Goal: Task Accomplishment & Management: Manage account settings

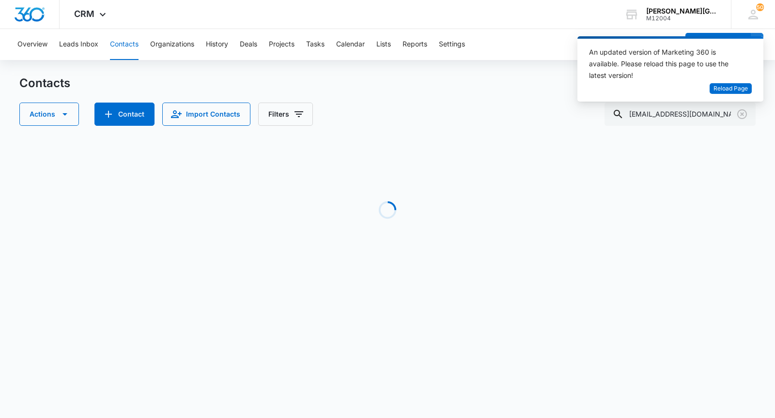
scroll to position [0, 13]
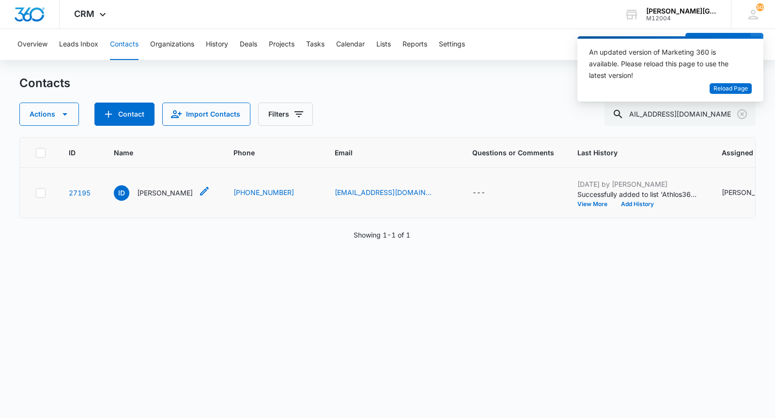
click at [163, 198] on p "[PERSON_NAME]" at bounding box center [165, 193] width 56 height 10
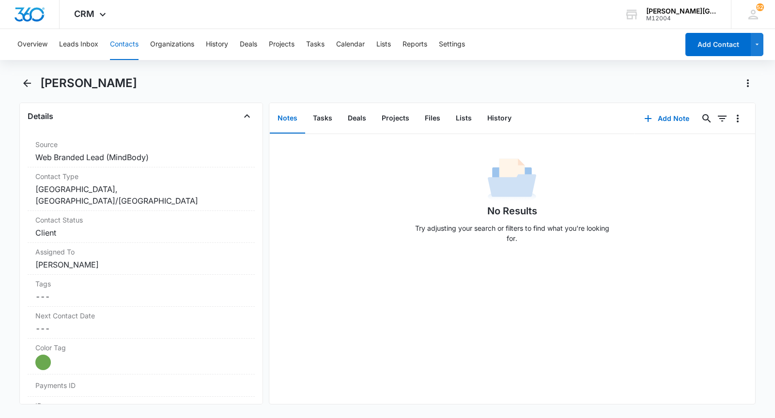
scroll to position [377, 0]
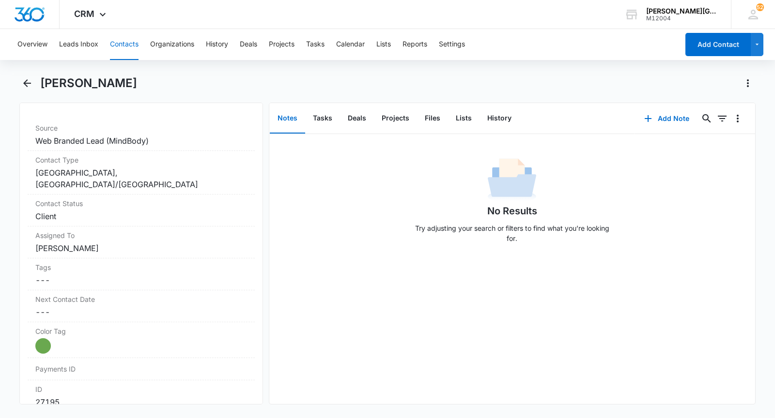
click at [118, 56] on button "Contacts" at bounding box center [124, 44] width 29 height 31
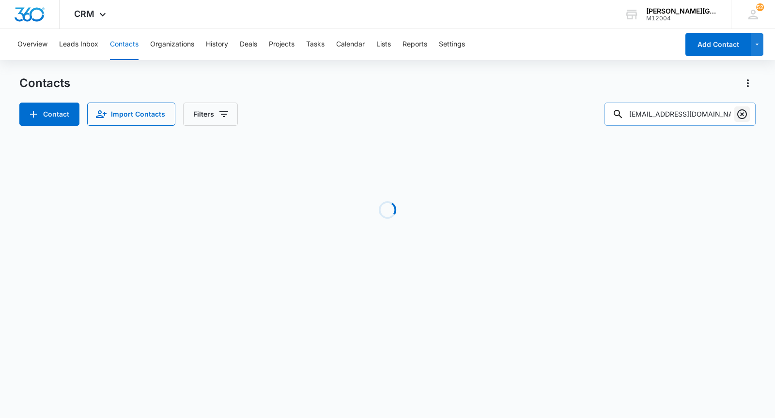
click at [743, 115] on icon "Clear" at bounding box center [742, 114] width 10 height 10
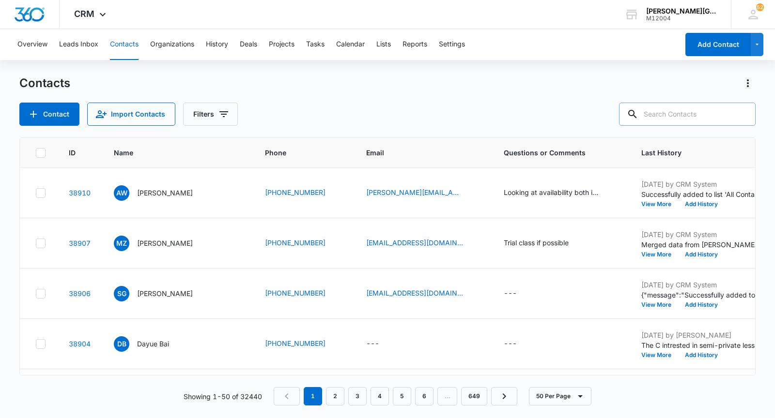
paste input "joycruz@hotmail.com"
type input "joycruz@hotmail.com"
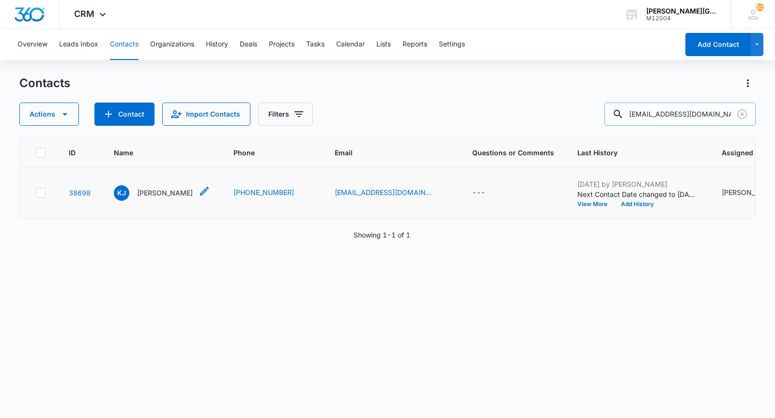
click at [155, 198] on p "Kasey Johnson" at bounding box center [165, 193] width 56 height 10
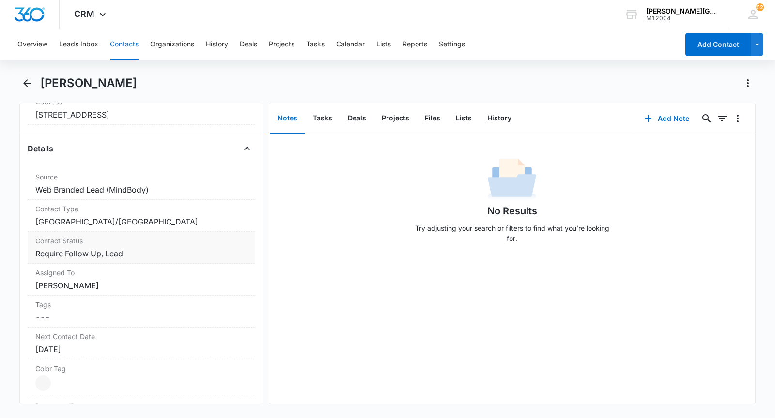
scroll to position [328, 0]
click at [119, 247] on dd "Cancel Save Changes Require Follow Up, Lead" at bounding box center [141, 253] width 212 height 12
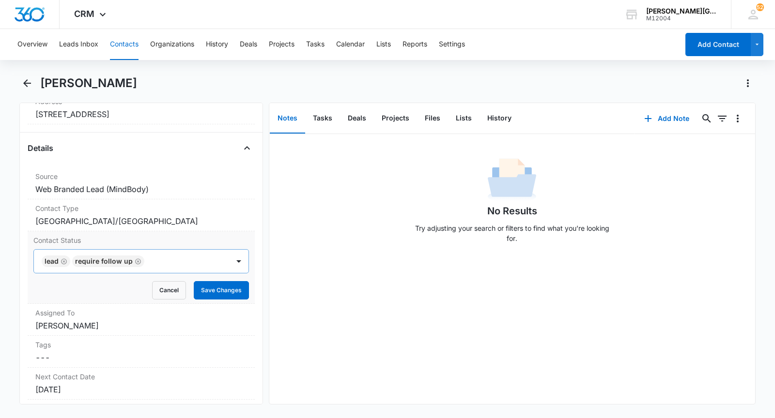
click at [63, 258] on icon "Remove Lead" at bounding box center [64, 261] width 7 height 7
click at [105, 259] on icon "Remove Require Follow Up" at bounding box center [108, 262] width 6 height 6
click at [105, 259] on div at bounding box center [130, 262] width 174 height 14
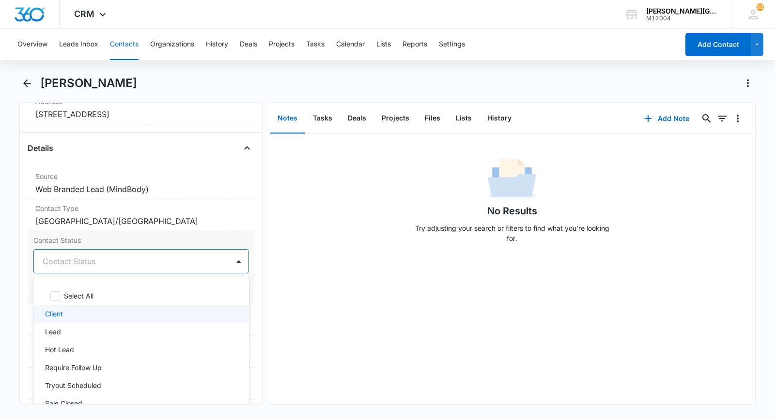
click at [62, 309] on p "Client" at bounding box center [54, 314] width 18 height 10
click at [161, 265] on div "Client" at bounding box center [131, 261] width 195 height 23
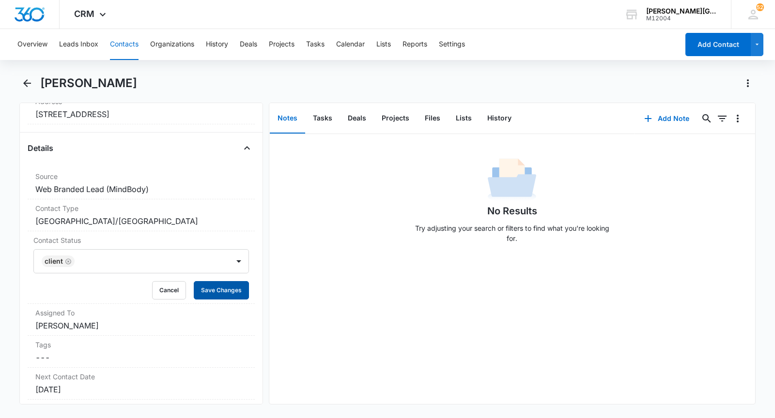
click at [205, 283] on button "Save Changes" at bounding box center [221, 290] width 55 height 18
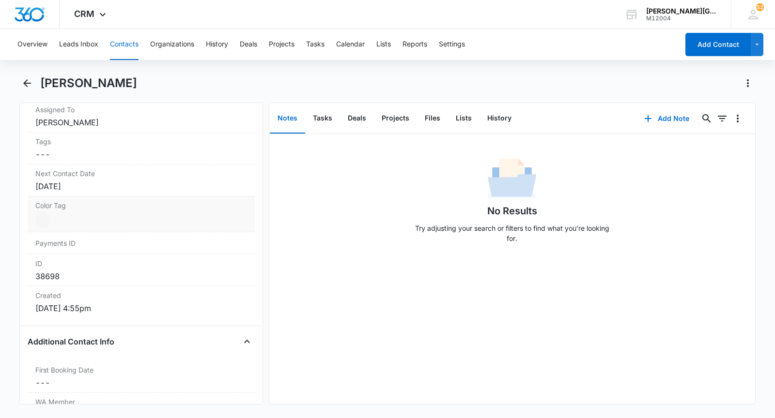
scroll to position [536, 0]
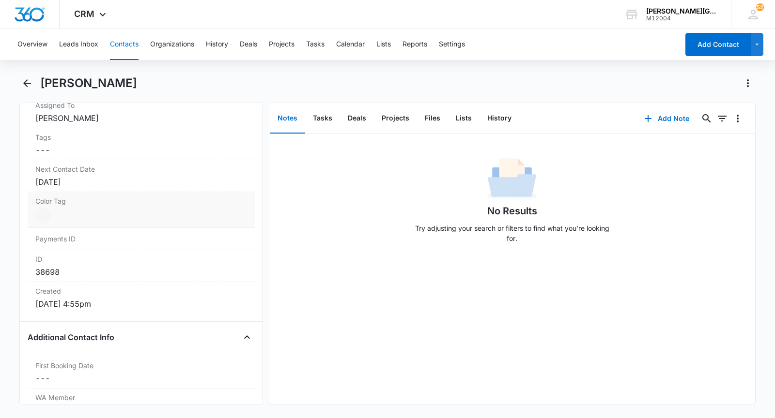
click at [92, 201] on label "Color Tag" at bounding box center [141, 201] width 212 height 10
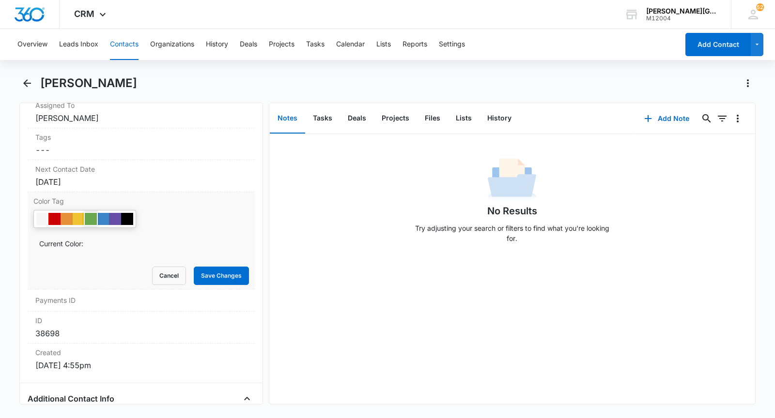
click at [92, 215] on div at bounding box center [91, 219] width 12 height 12
click at [213, 267] on button "Save Changes" at bounding box center [221, 276] width 55 height 18
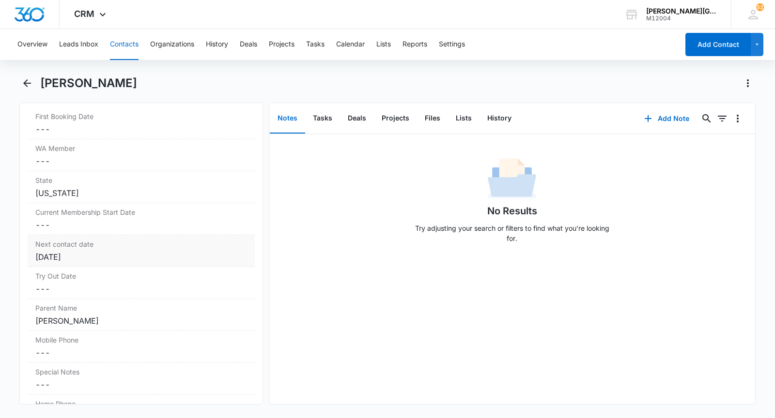
scroll to position [761, 0]
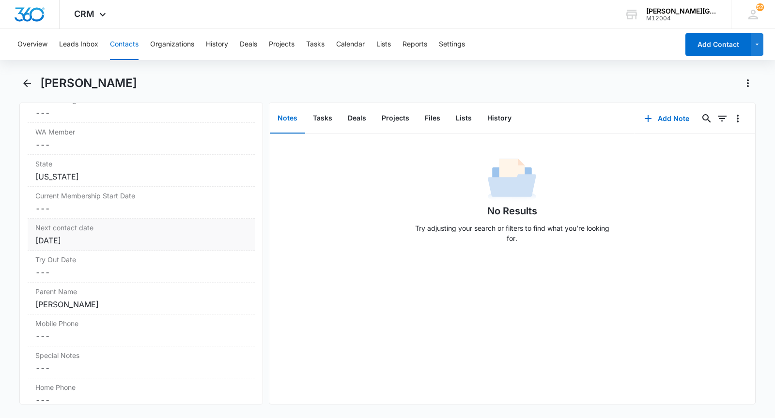
click at [97, 237] on div "Aug 5, 2025" at bounding box center [141, 241] width 212 height 12
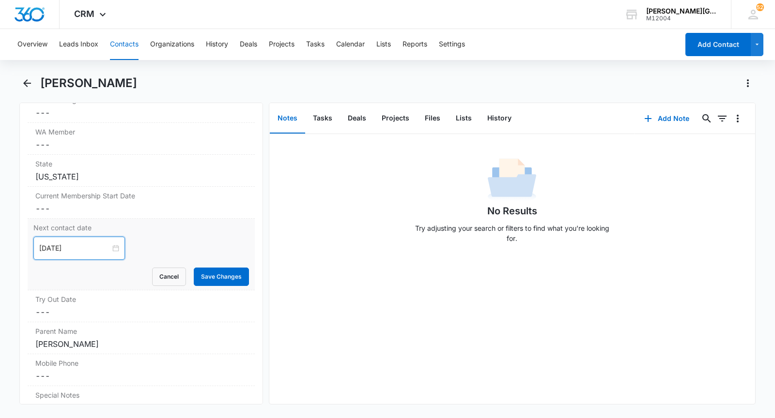
click at [85, 246] on input "Aug 5, 2025" at bounding box center [74, 248] width 71 height 11
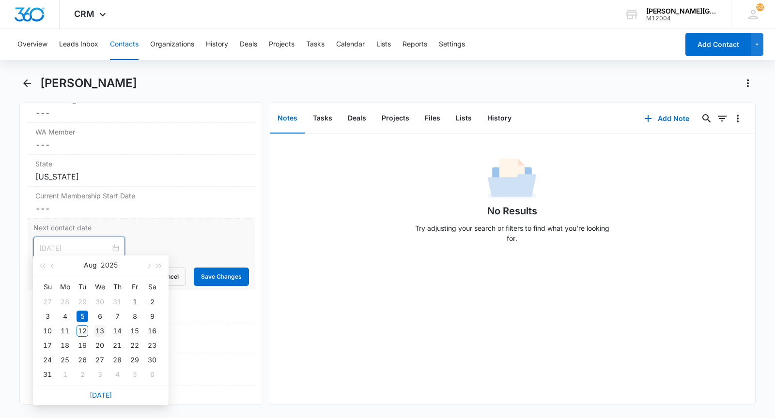
type input "Aug 13, 2025"
click at [105, 329] on div "13" at bounding box center [100, 331] width 12 height 12
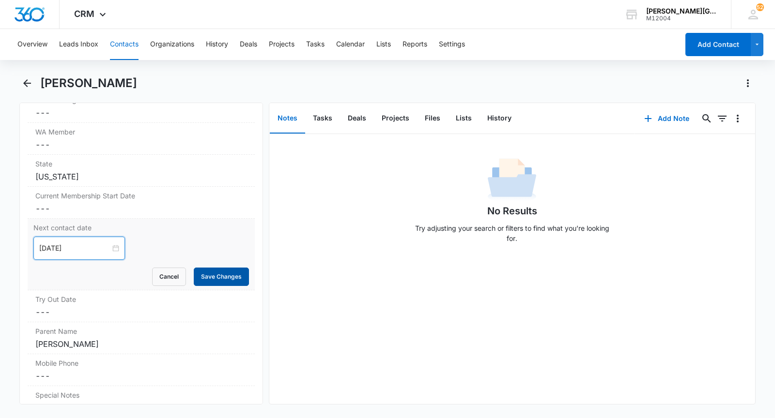
click at [215, 268] on button "Save Changes" at bounding box center [221, 277] width 55 height 18
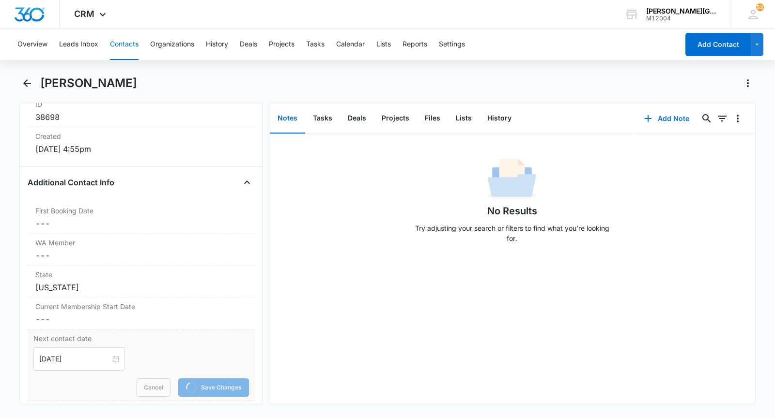
scroll to position [649, 0]
click at [112, 214] on div "First Booking Date Cancel Save Changes ---" at bounding box center [141, 219] width 227 height 32
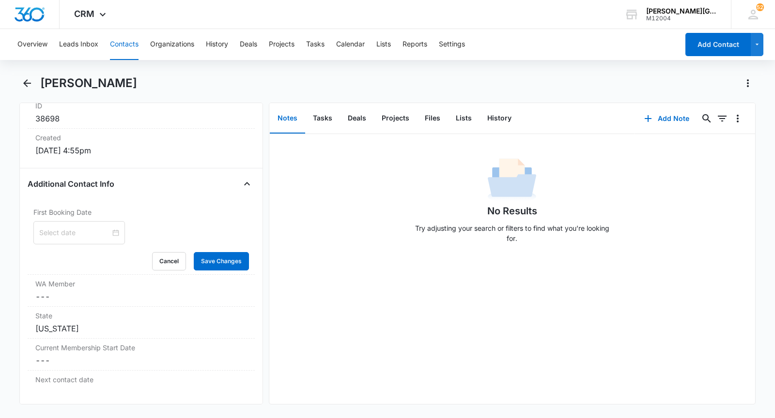
click at [70, 230] on input at bounding box center [74, 233] width 71 height 11
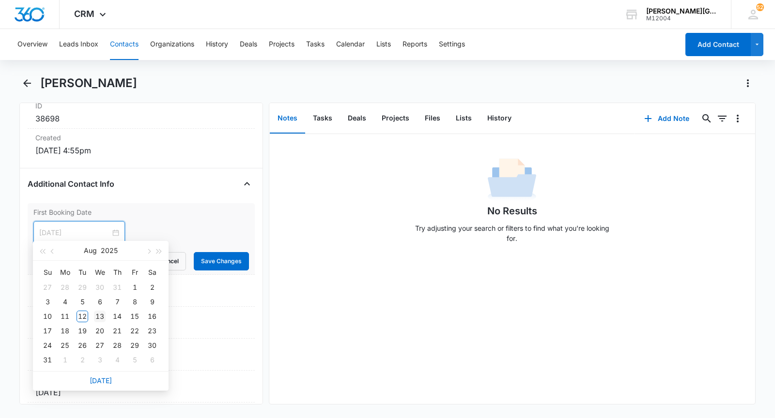
type input "Aug 13, 2025"
click at [100, 317] on div "13" at bounding box center [100, 317] width 12 height 12
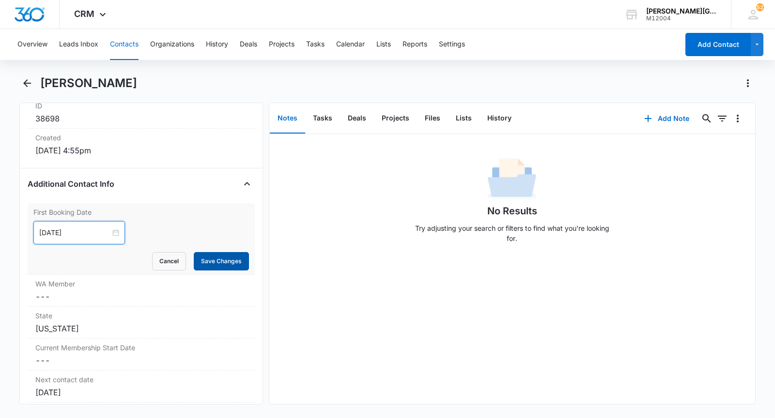
click at [234, 257] on button "Save Changes" at bounding box center [221, 261] width 55 height 18
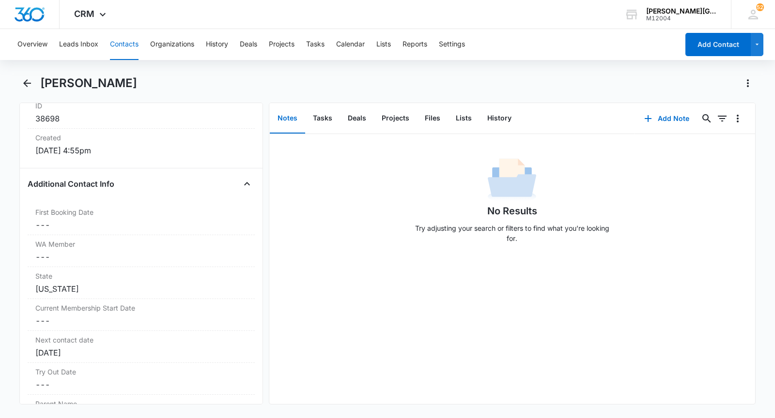
click at [120, 42] on button "Contacts" at bounding box center [124, 44] width 29 height 31
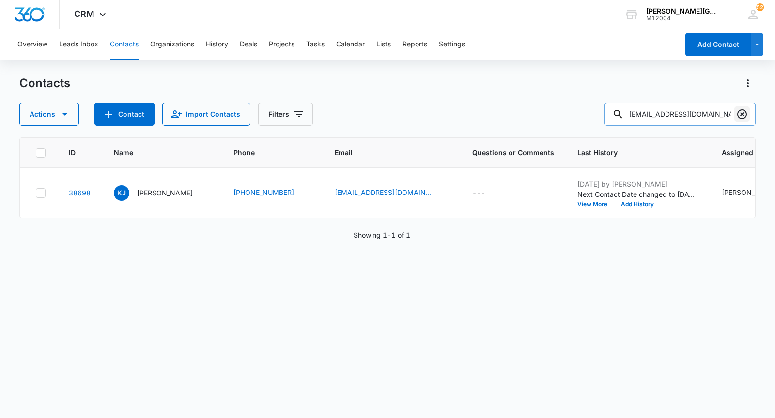
click at [740, 114] on icon "Clear" at bounding box center [742, 114] width 10 height 10
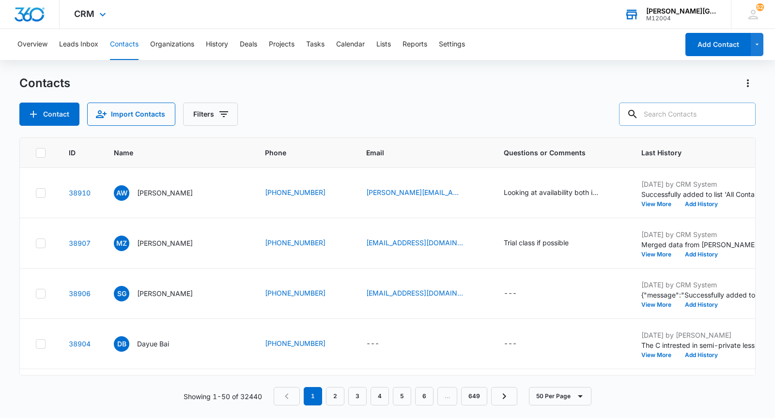
paste input "seejillsee@aol.com"
type input "seejillsee@aol.com"
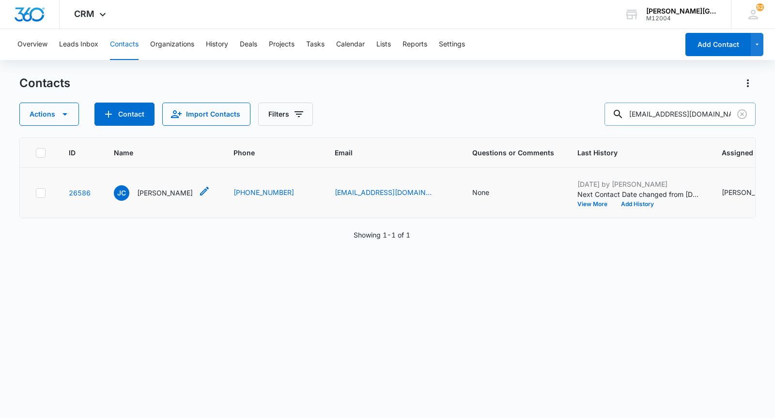
click at [156, 198] on p "Jill Cooper" at bounding box center [165, 193] width 56 height 10
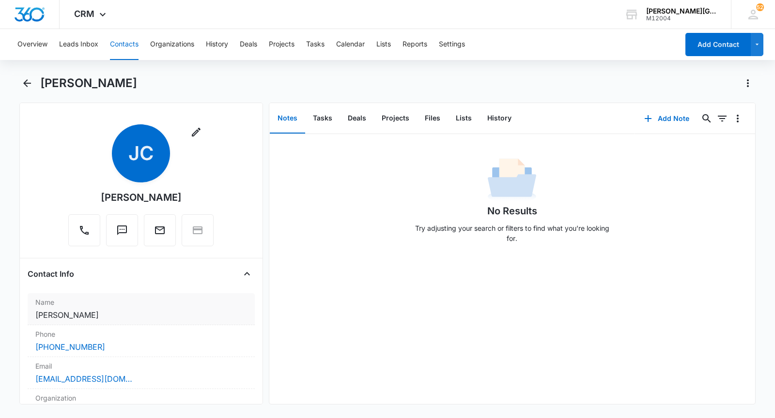
click at [114, 312] on dd "Cancel Save Changes Jill Cooper" at bounding box center [141, 315] width 212 height 12
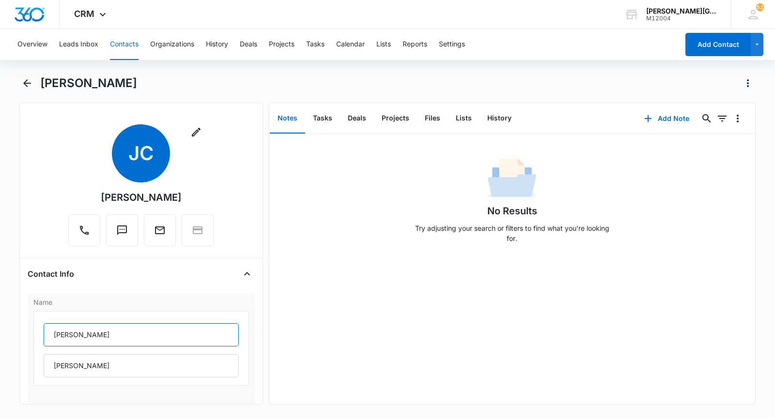
click at [74, 324] on input "Jill" at bounding box center [141, 334] width 195 height 23
paste input "Wyatt Koester"
click at [76, 336] on input "Wyatt Koester" at bounding box center [141, 334] width 195 height 23
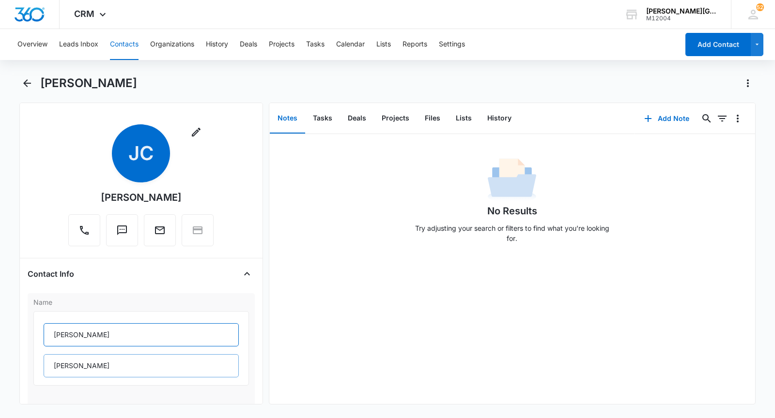
type input "Wyatt"
click at [72, 367] on input "Cooper" at bounding box center [141, 365] width 195 height 23
paste input "Koest"
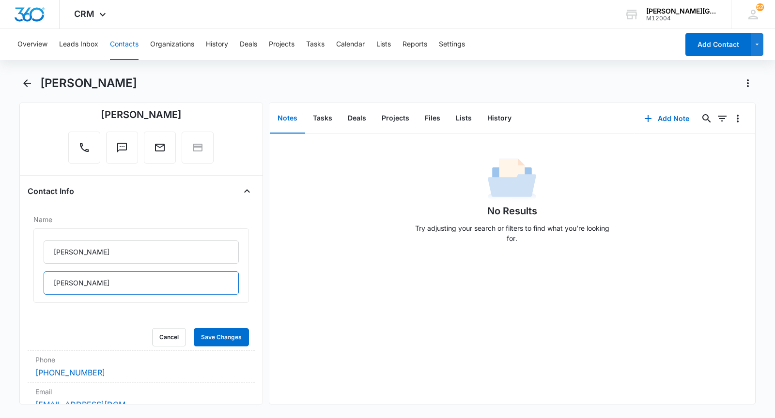
scroll to position [87, 0]
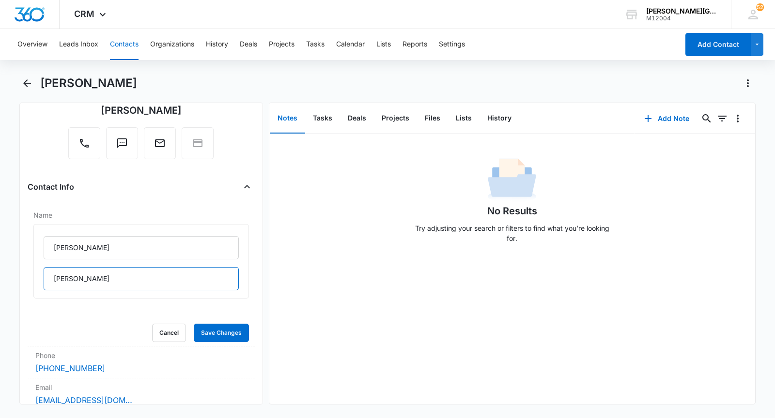
type input "Koester"
drag, startPoint x: 114, startPoint y: 112, endPoint x: 208, endPoint y: 320, distance: 228.2
click at [173, 119] on div "Remove JC Jill Cooper" at bounding box center [140, 98] width 145 height 122
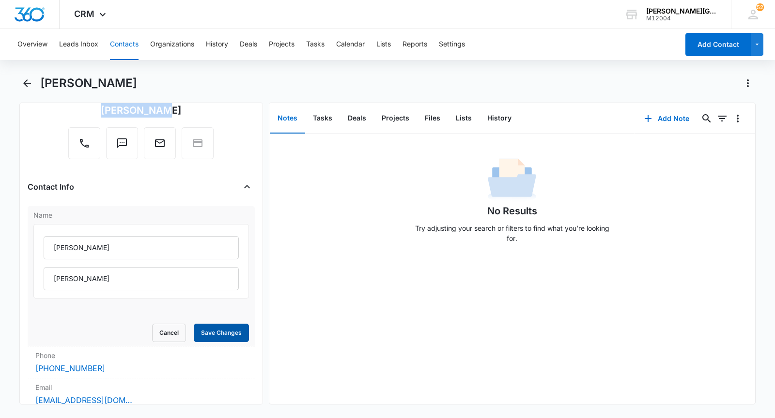
copy div "Jill Cooper"
click at [216, 331] on button "Save Changes" at bounding box center [221, 333] width 55 height 18
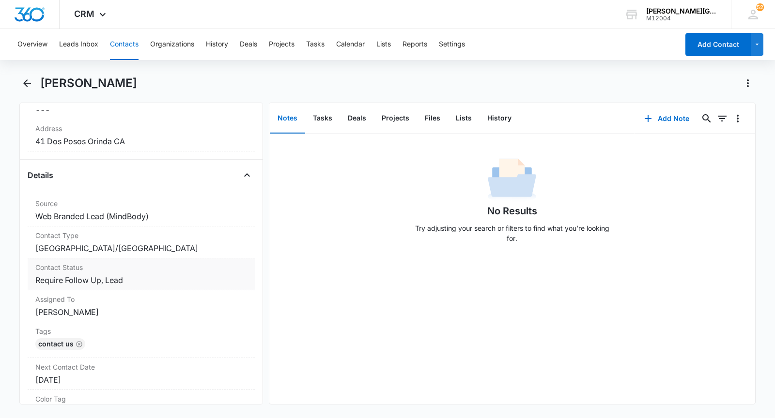
click at [139, 283] on dd "Cancel Save Changes Require Follow Up, Lead" at bounding box center [141, 281] width 212 height 12
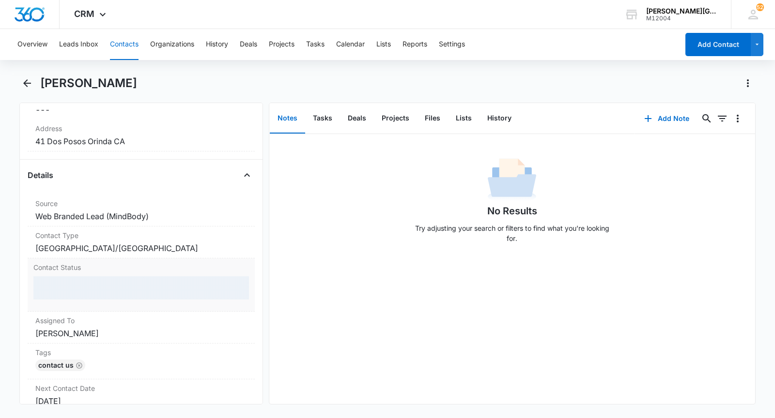
scroll to position [425, 0]
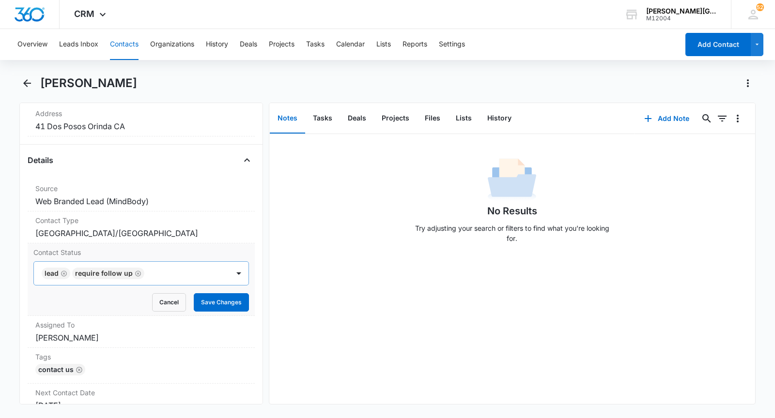
click at [64, 271] on icon "Remove Lead" at bounding box center [64, 274] width 6 height 6
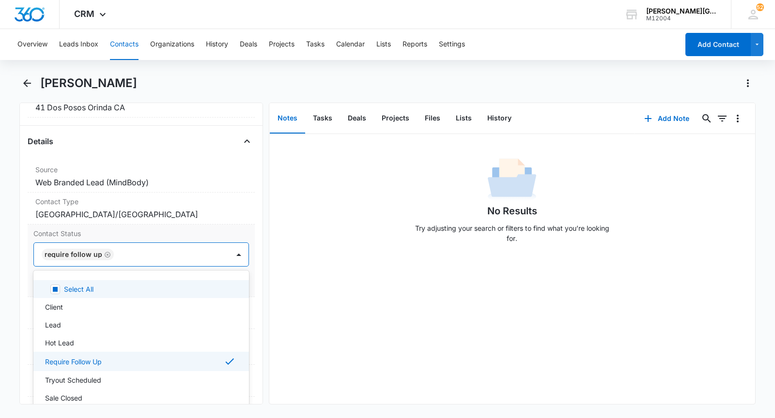
click at [130, 261] on div at bounding box center [167, 255] width 100 height 14
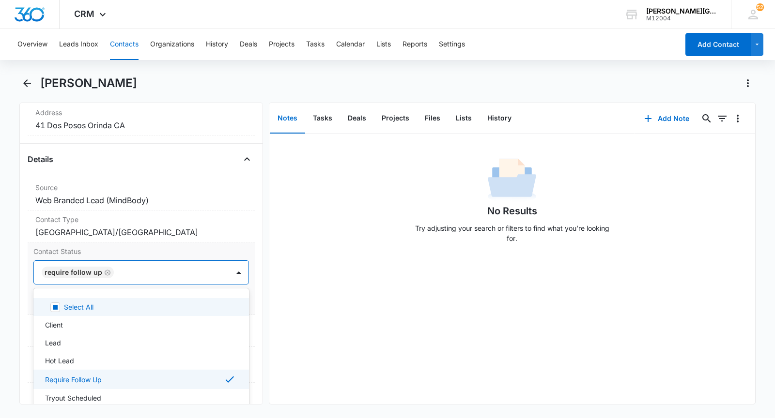
scroll to position [317, 0]
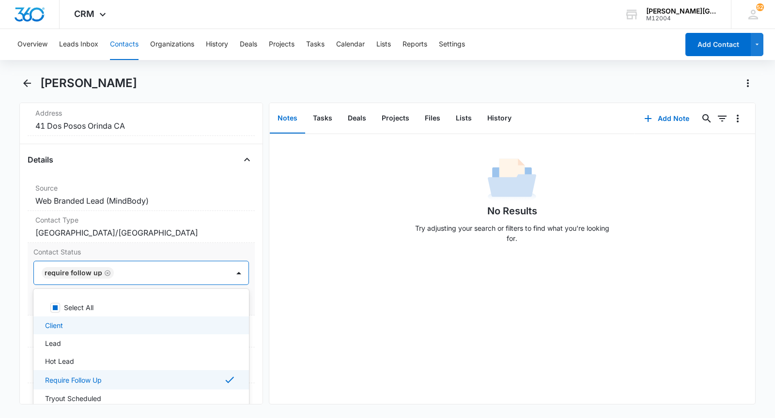
click at [77, 317] on div "Client" at bounding box center [140, 326] width 215 height 18
click at [188, 279] on div "Client Require Follow Up" at bounding box center [131, 272] width 195 height 23
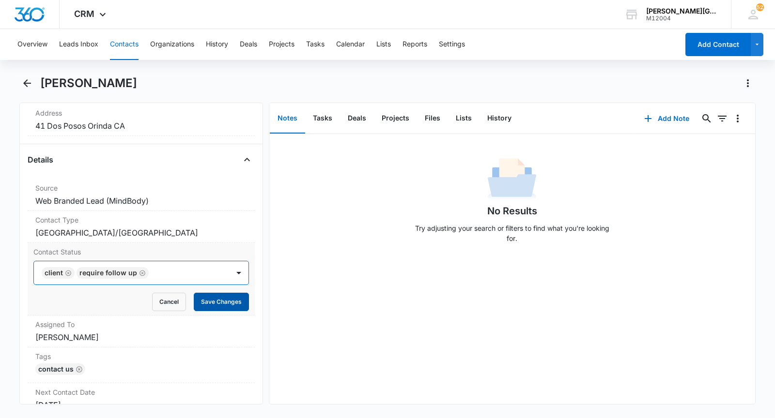
click at [199, 293] on button "Save Changes" at bounding box center [221, 302] width 55 height 18
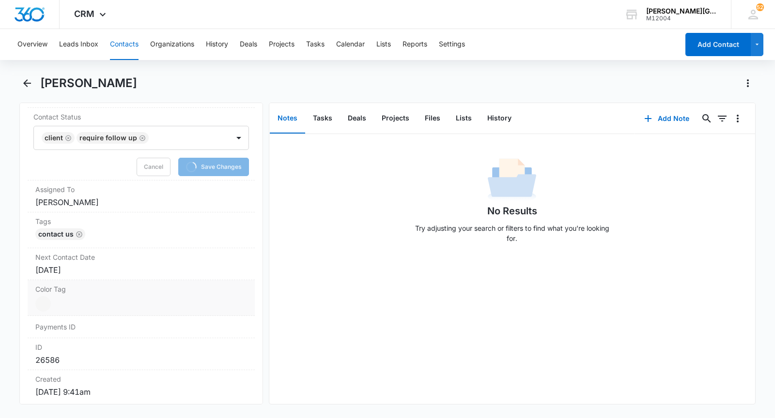
scroll to position [471, 0]
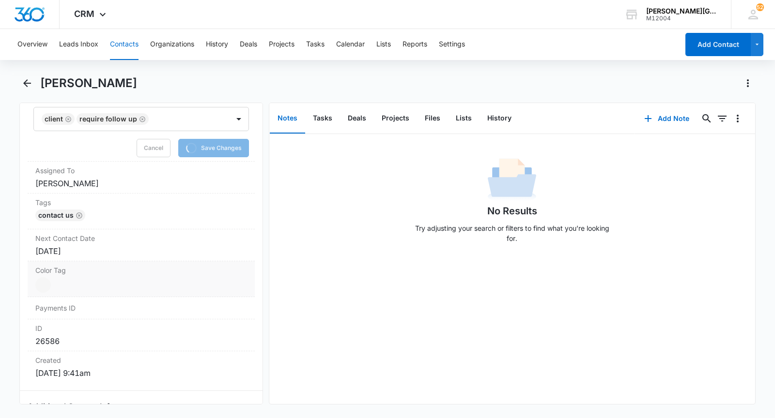
click at [102, 277] on dd "Current Color: Cancel Save Changes" at bounding box center [141, 284] width 212 height 15
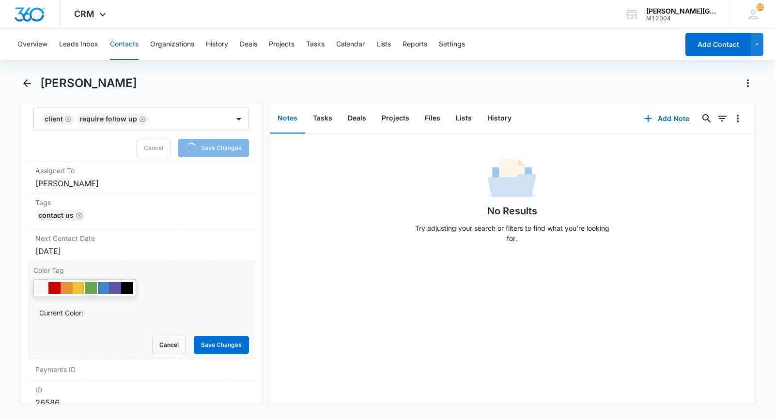
click at [90, 283] on div at bounding box center [91, 288] width 12 height 12
click at [228, 342] on button "Save Changes" at bounding box center [221, 345] width 55 height 18
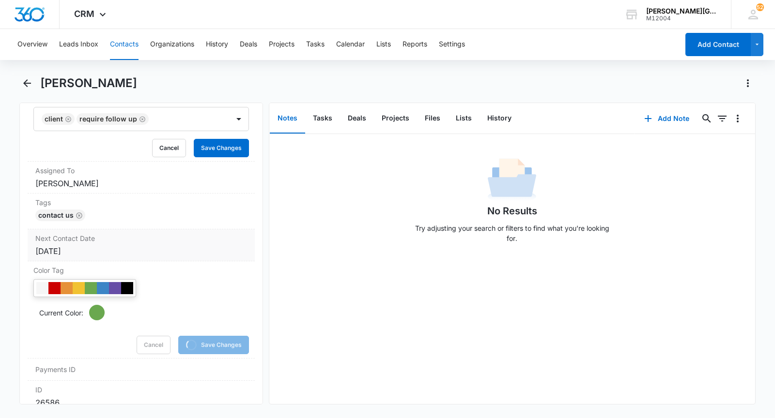
click at [133, 245] on div "Dec 9, 2024" at bounding box center [141, 251] width 212 height 12
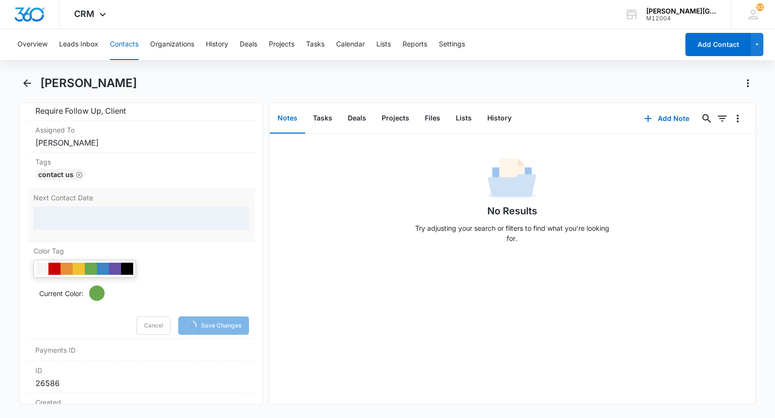
scroll to position [467, 0]
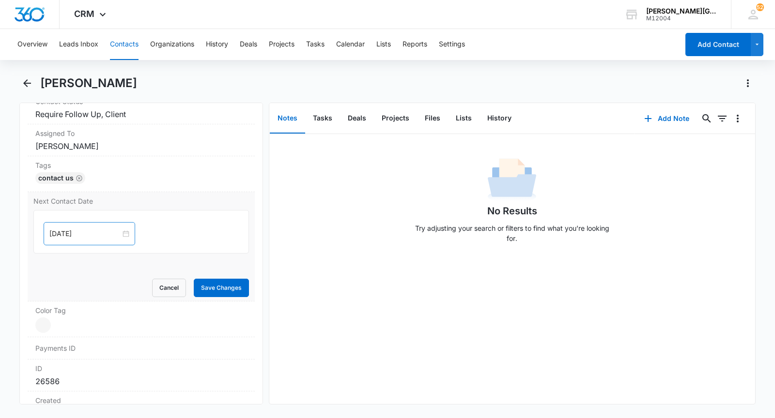
click at [78, 224] on div "Dec 9, 2024" at bounding box center [90, 233] width 92 height 23
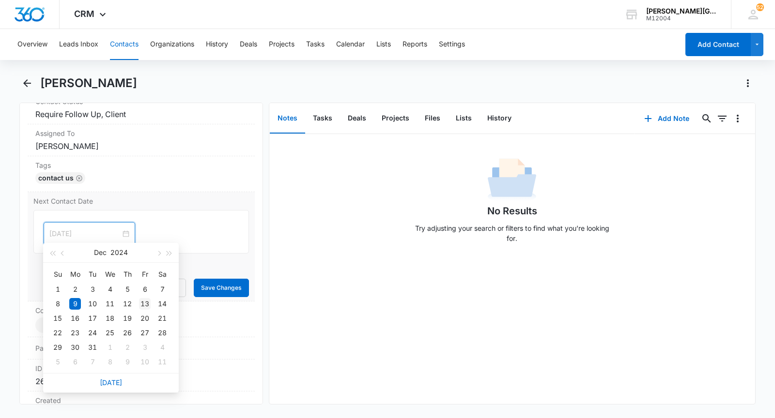
click at [143, 305] on div "13" at bounding box center [145, 304] width 12 height 12
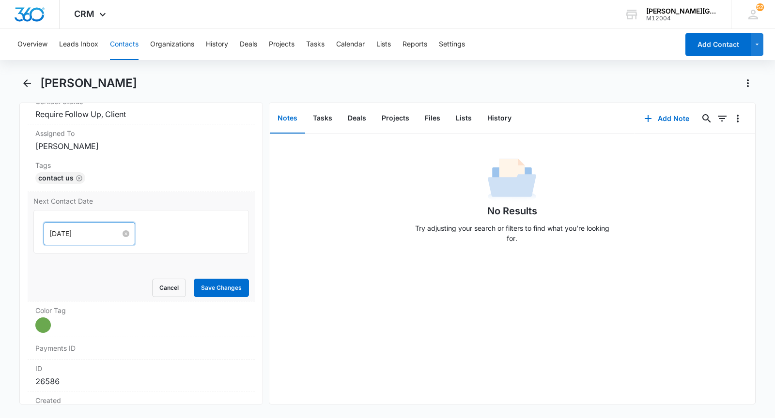
click at [79, 229] on input "Dec 13, 2024" at bounding box center [84, 234] width 71 height 11
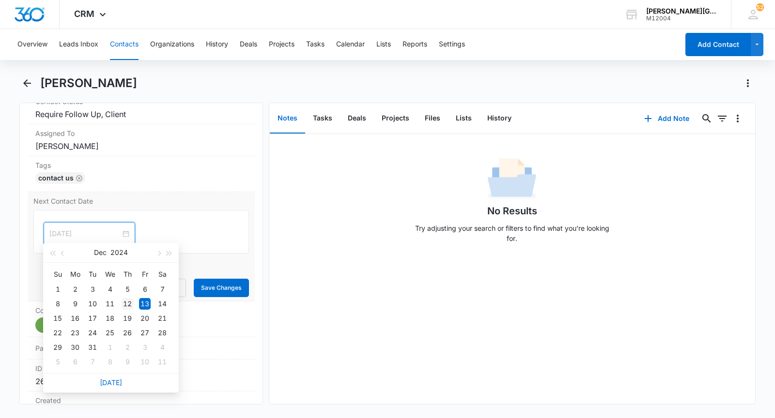
type input "Dec 12, 2024"
click at [128, 300] on div "12" at bounding box center [128, 304] width 12 height 12
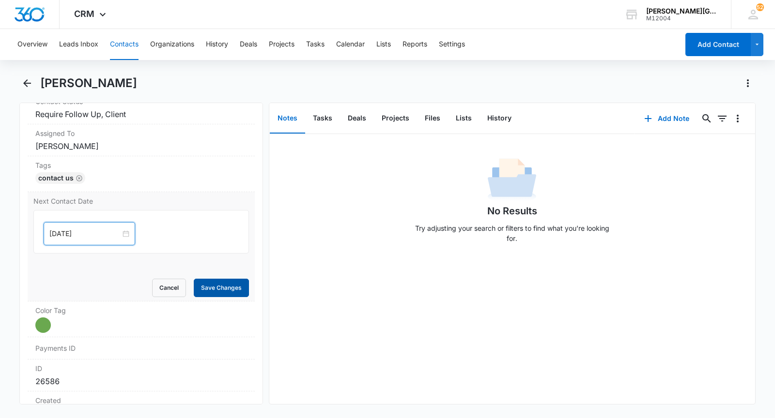
click at [219, 279] on button "Save Changes" at bounding box center [221, 288] width 55 height 18
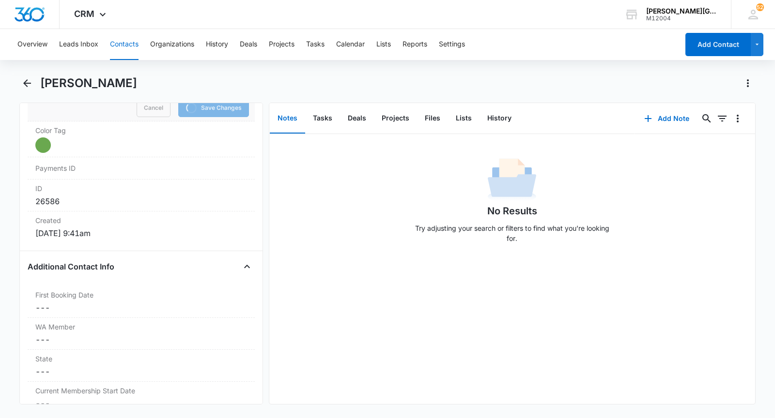
scroll to position [717, 0]
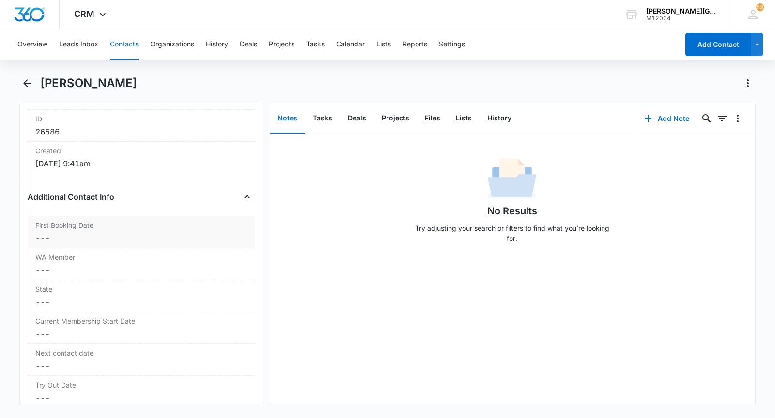
click at [105, 232] on dd "Cancel Save Changes ---" at bounding box center [141, 238] width 212 height 12
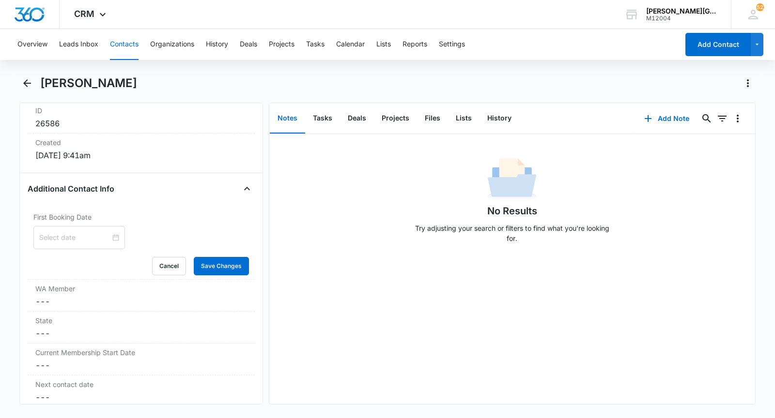
scroll to position [640, 0]
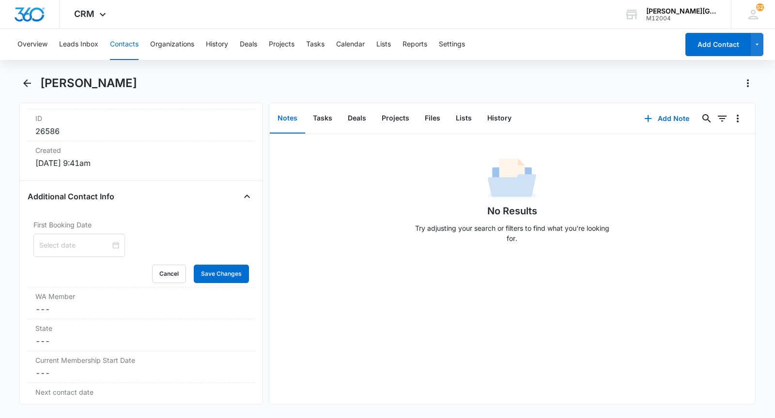
click at [71, 247] on div at bounding box center [79, 245] width 92 height 23
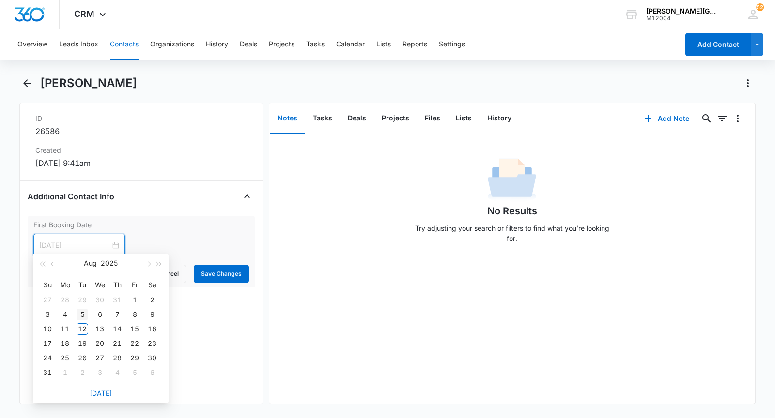
type input "Aug 5, 2025"
click at [78, 310] on div "5" at bounding box center [82, 315] width 12 height 12
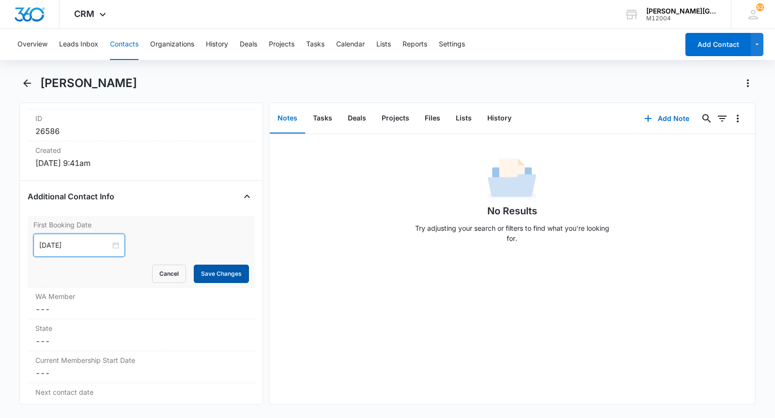
click at [211, 273] on button "Save Changes" at bounding box center [221, 274] width 55 height 18
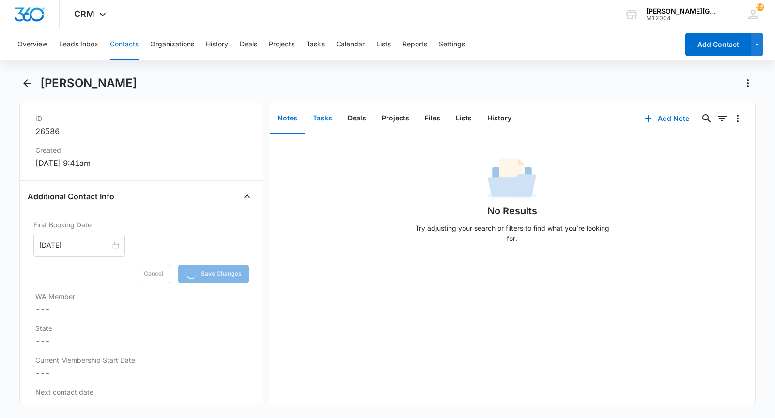
click at [316, 126] on button "Tasks" at bounding box center [322, 119] width 35 height 30
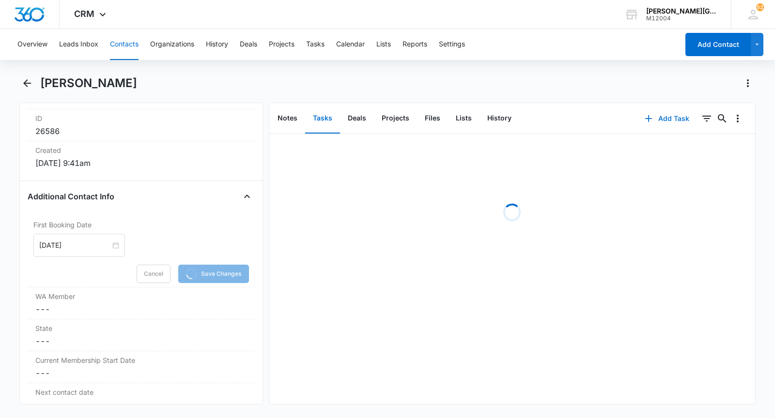
click at [648, 115] on icon "button" at bounding box center [648, 119] width 12 height 12
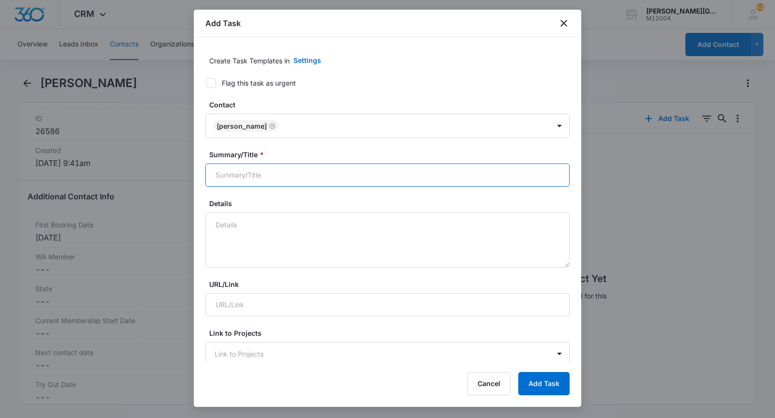
click at [261, 172] on input "Summary/Title *" at bounding box center [387, 175] width 364 height 23
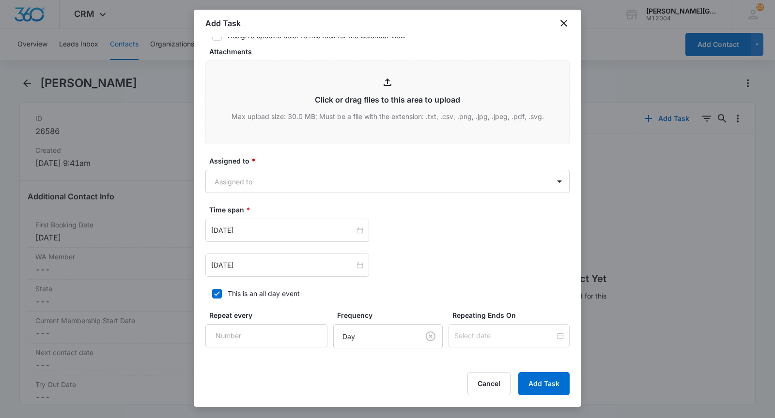
scroll to position [499, 0]
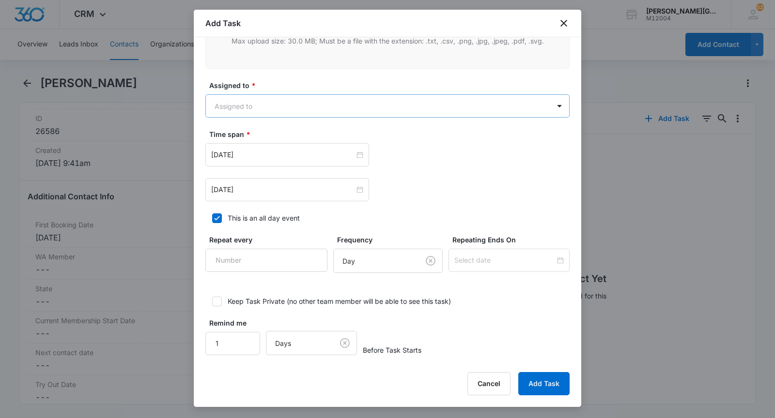
type input "check on them"
click at [271, 104] on body "CRM Apps Reputation Websites Forms CRM Email Social Shop Payments POS Content A…" at bounding box center [387, 209] width 775 height 418
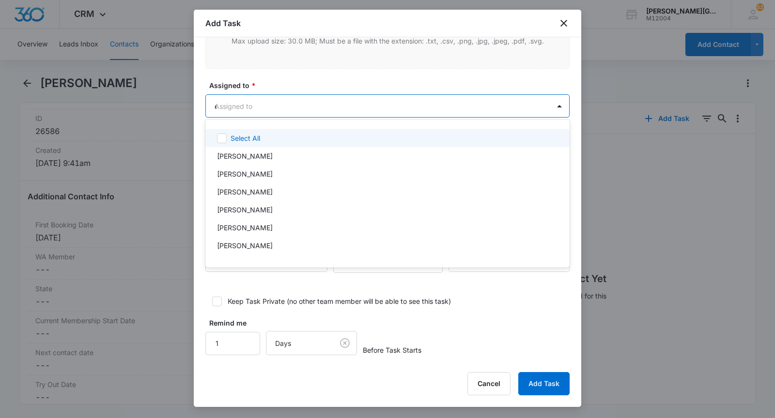
type input "eli"
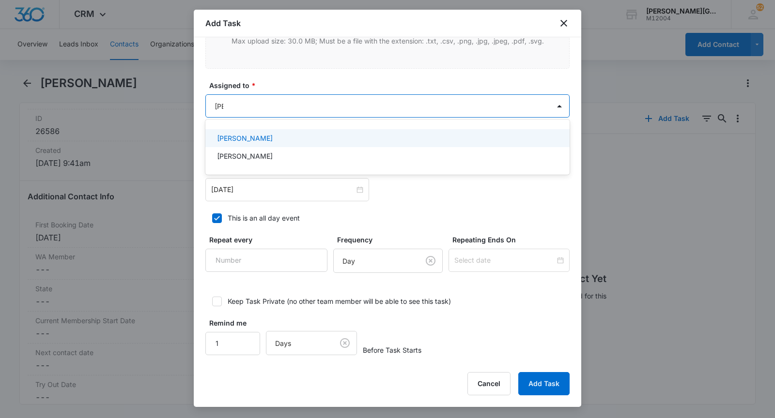
click at [270, 142] on p "[PERSON_NAME]" at bounding box center [245, 138] width 56 height 10
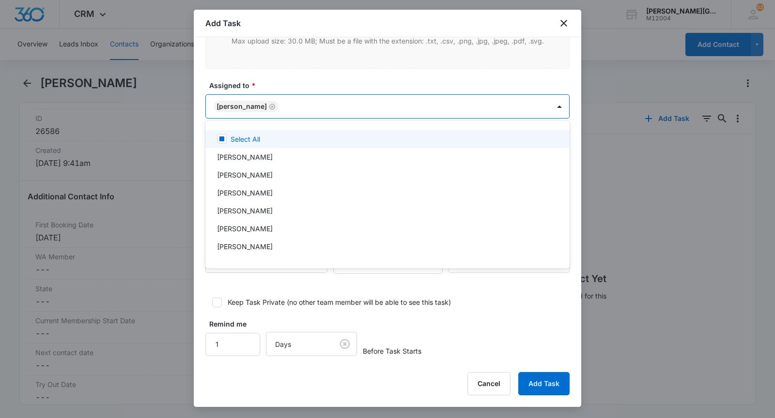
click at [288, 91] on div at bounding box center [387, 209] width 775 height 418
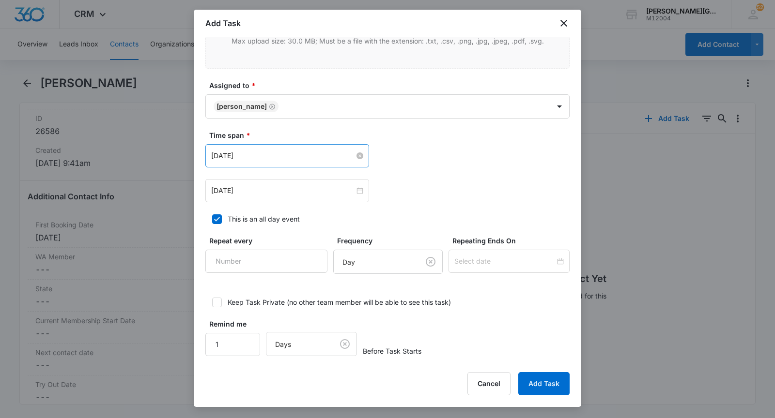
click at [248, 151] on input "Aug 12, 2025" at bounding box center [282, 156] width 143 height 11
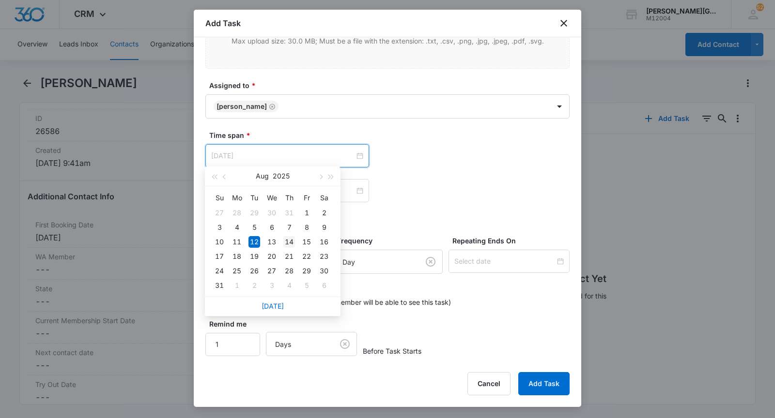
type input "Aug 14, 2025"
click at [288, 242] on div "14" at bounding box center [289, 242] width 12 height 12
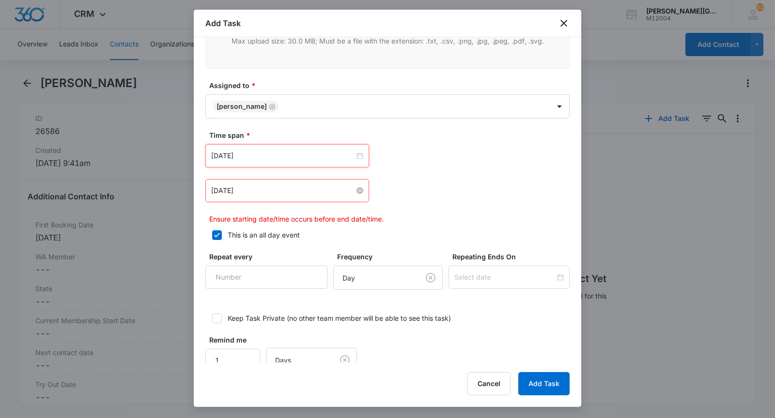
click at [244, 190] on input "Aug 12, 2025" at bounding box center [282, 190] width 143 height 11
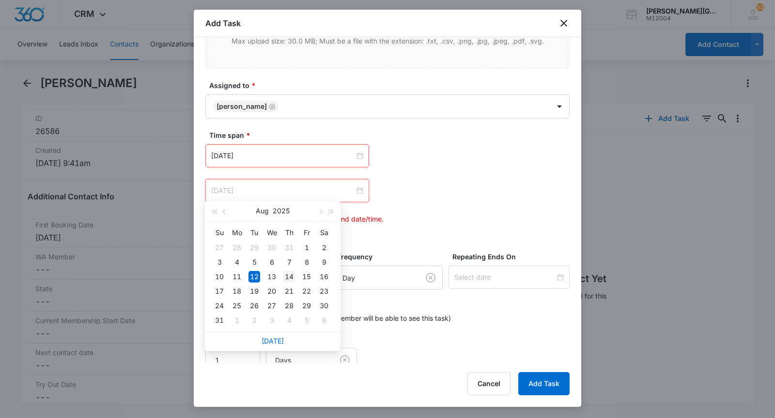
type input "Aug 14, 2025"
click at [291, 274] on div "14" at bounding box center [289, 277] width 12 height 12
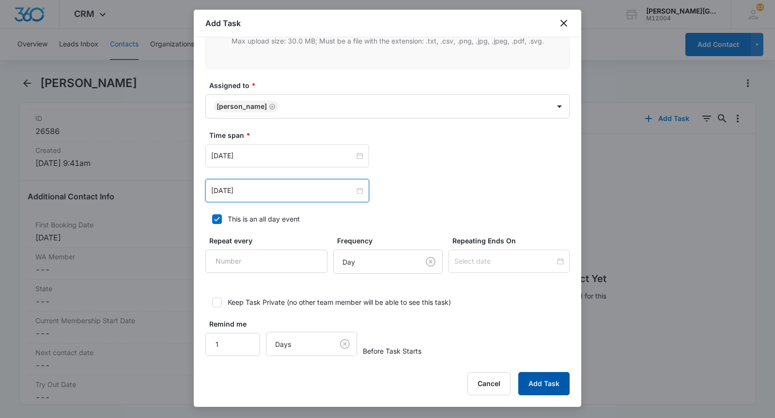
click at [547, 379] on button "Add Task" at bounding box center [543, 383] width 51 height 23
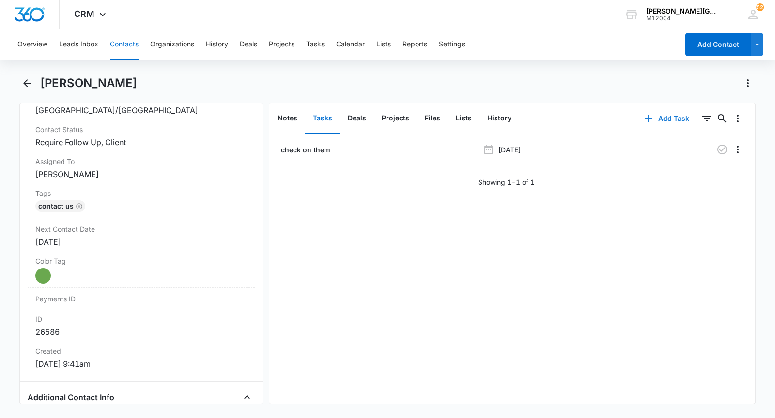
scroll to position [443, 0]
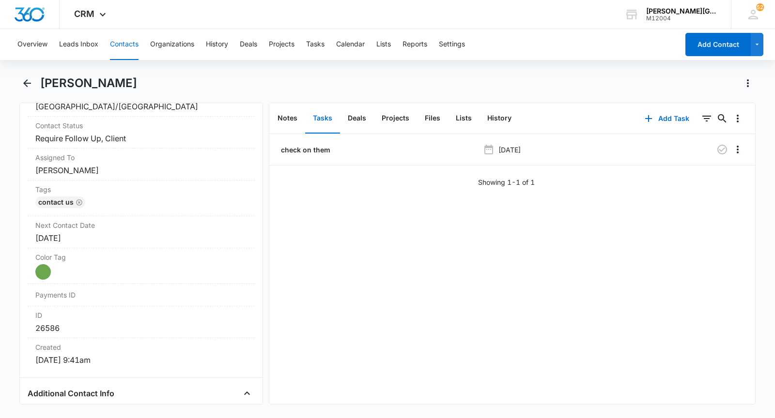
click at [120, 51] on button "Contacts" at bounding box center [124, 44] width 29 height 31
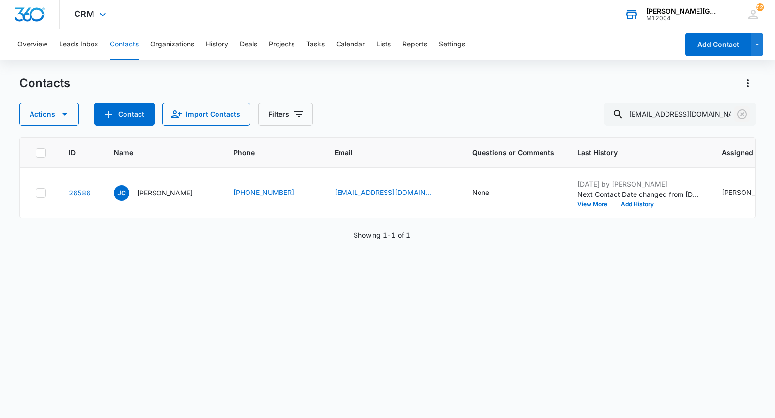
click at [745, 115] on icon "Clear" at bounding box center [742, 114] width 12 height 12
